Goal: Navigation & Orientation: Understand site structure

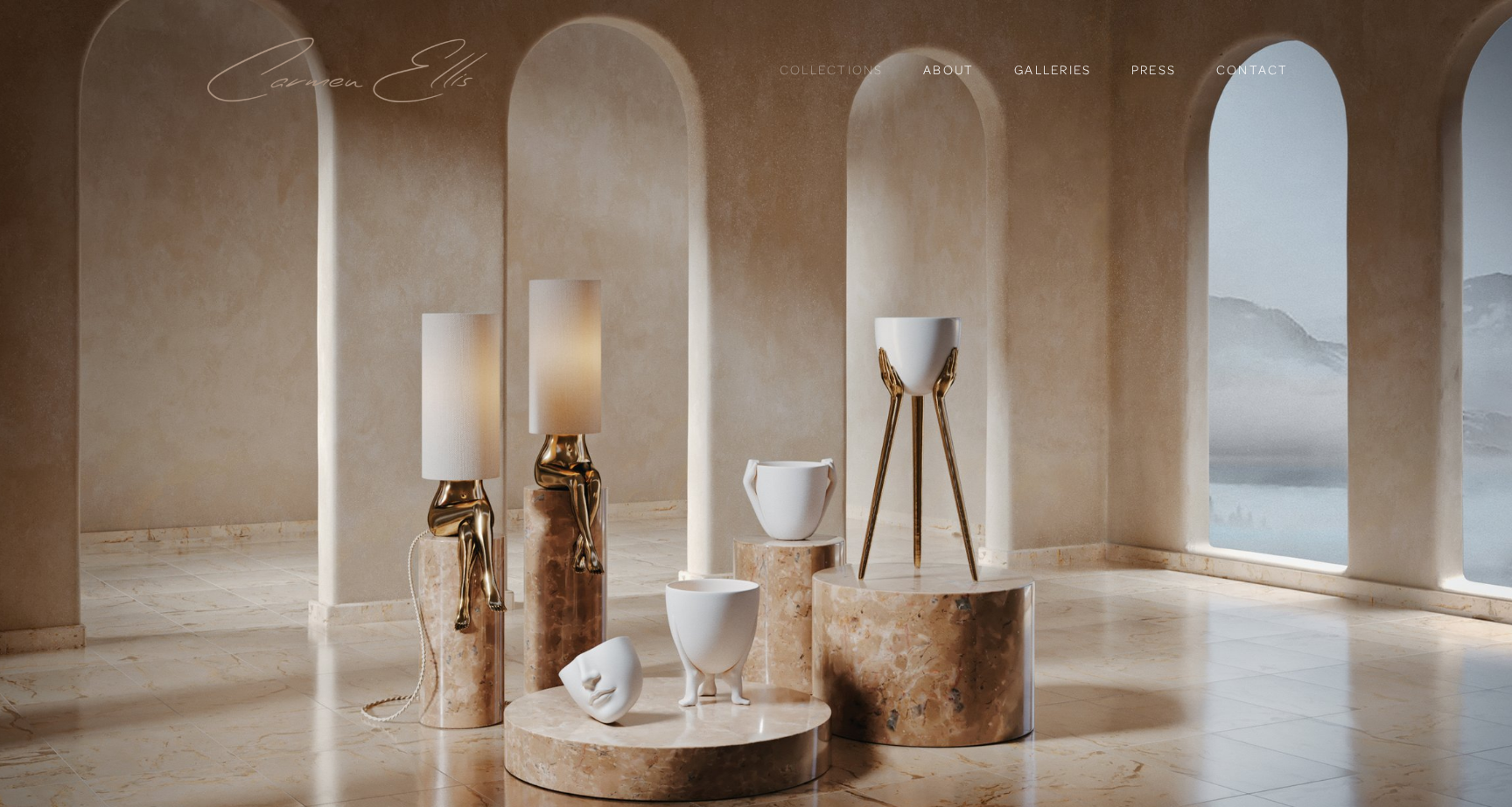
click at [815, 60] on link "Collections" at bounding box center [832, 69] width 105 height 29
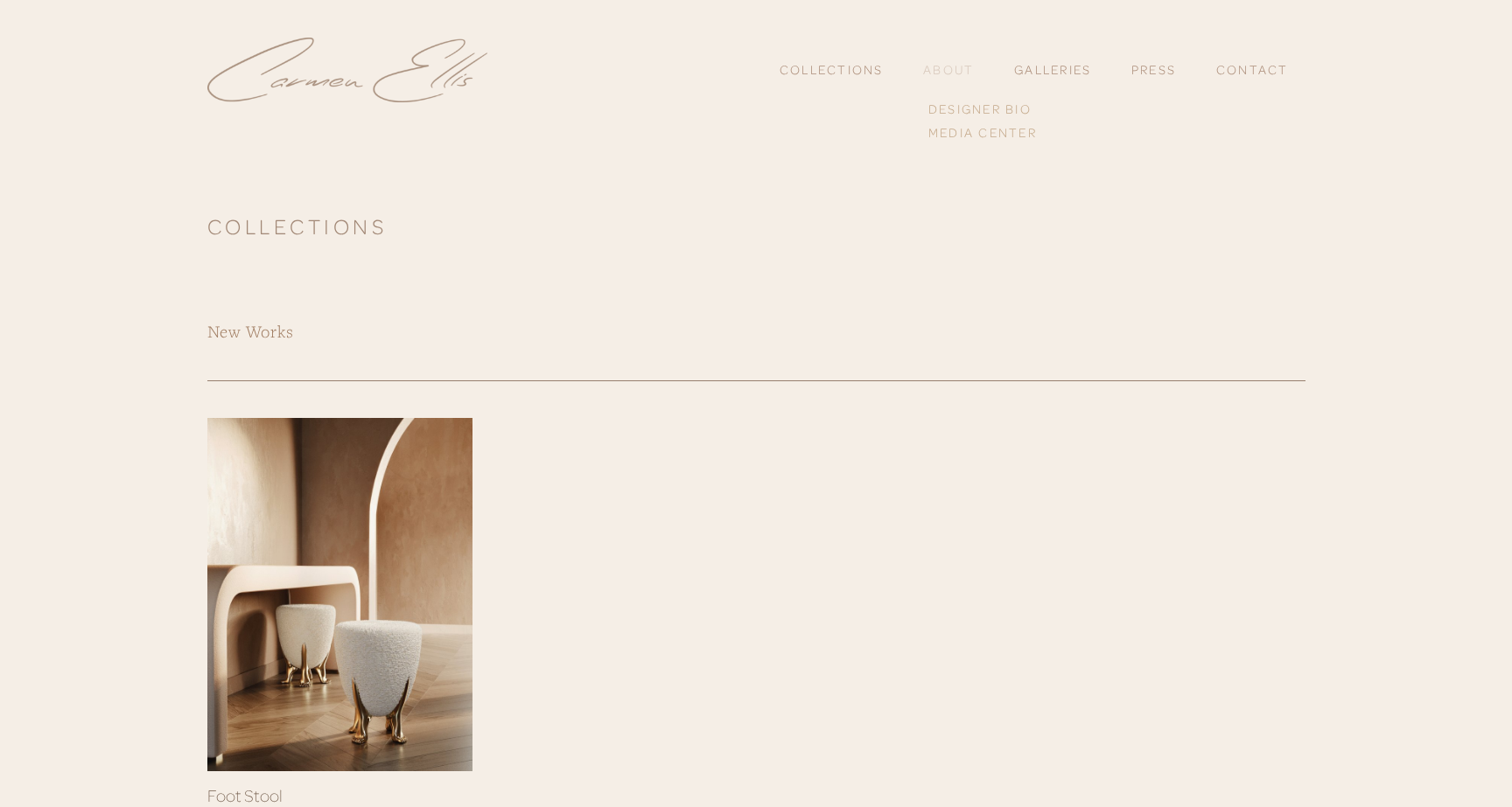
click at [965, 63] on link "About" at bounding box center [948, 69] width 51 height 16
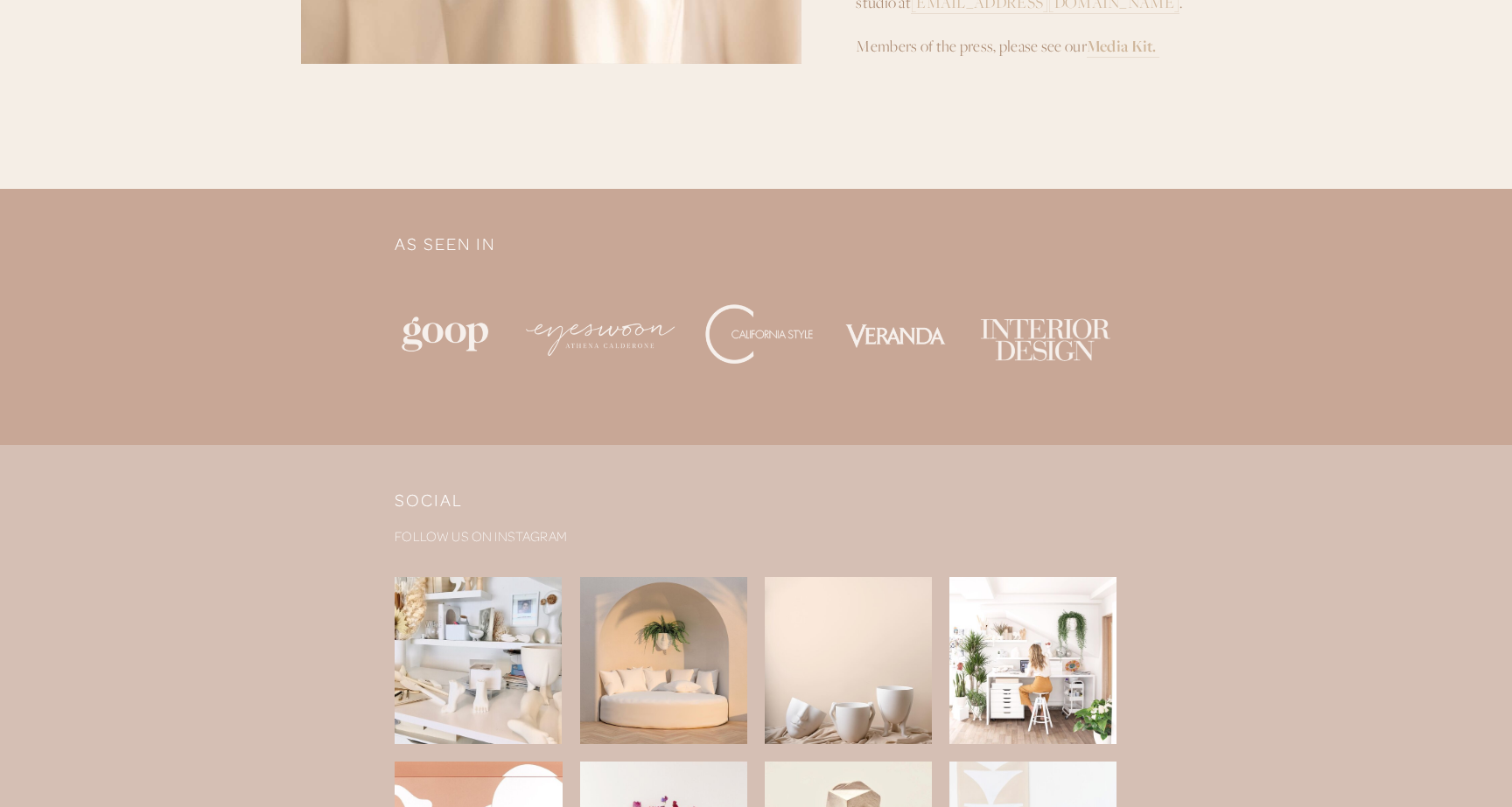
scroll to position [1213, 0]
